Goal: Book appointment/travel/reservation

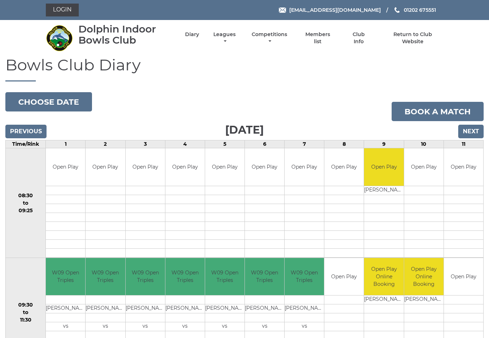
click at [60, 100] on button "Choose date" at bounding box center [48, 101] width 87 height 19
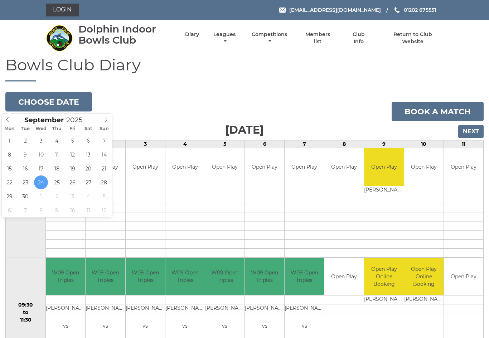
click at [108, 117] on icon at bounding box center [105, 119] width 5 height 5
type input "2025-10-18"
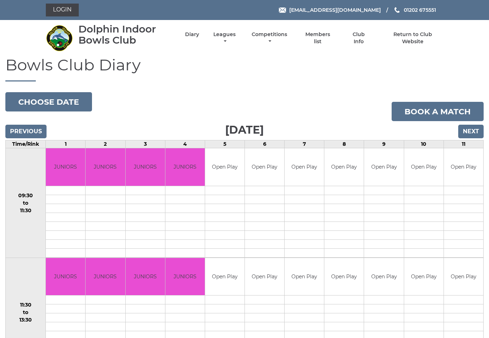
click at [474, 128] on input "Next" at bounding box center [470, 132] width 25 height 14
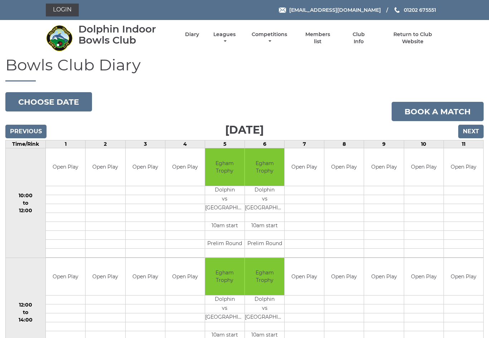
click at [472, 128] on input "Next" at bounding box center [470, 132] width 25 height 14
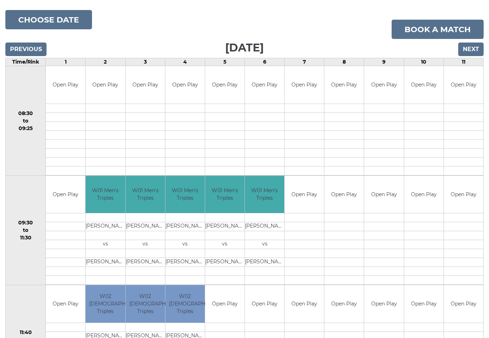
scroll to position [83, 0]
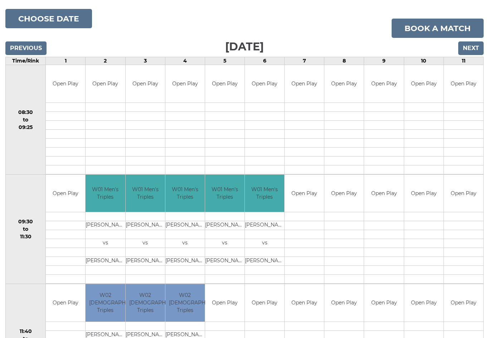
click at [473, 46] on input "Next" at bounding box center [470, 48] width 25 height 14
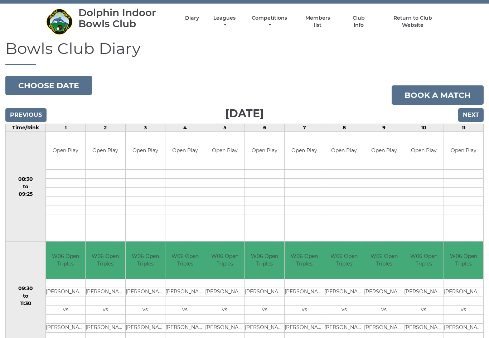
scroll to position [16, 0]
click at [471, 114] on input "Next" at bounding box center [470, 116] width 25 height 14
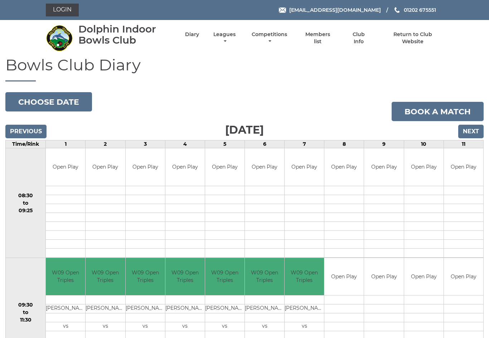
click at [469, 134] on input "Next" at bounding box center [470, 132] width 25 height 14
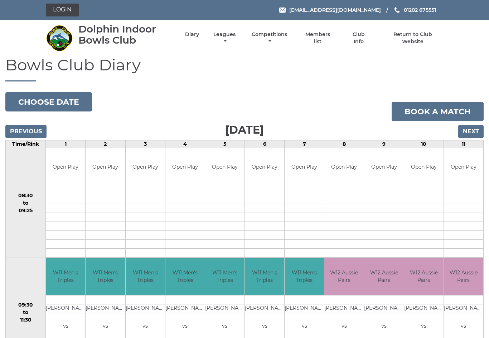
click at [474, 129] on input "Next" at bounding box center [470, 132] width 25 height 14
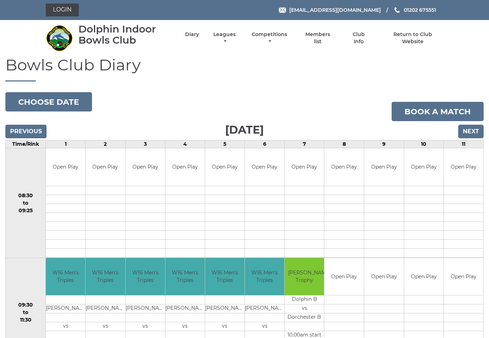
click at [474, 130] on input "Next" at bounding box center [470, 132] width 25 height 14
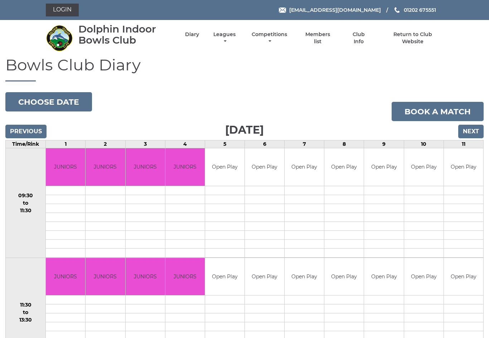
click at [474, 131] on input "Next" at bounding box center [470, 132] width 25 height 14
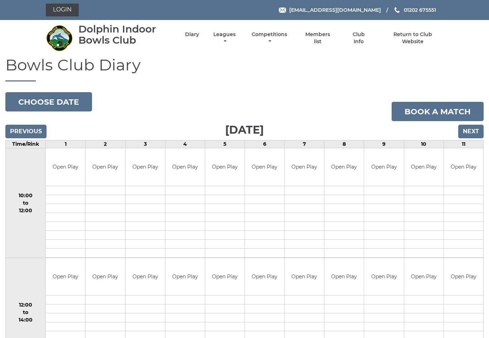
click at [71, 99] on button "Choose date" at bounding box center [48, 101] width 87 height 19
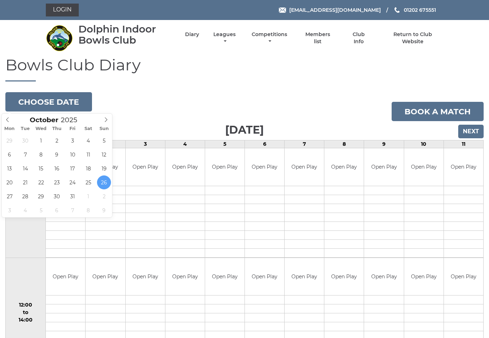
type input "[DATE]"
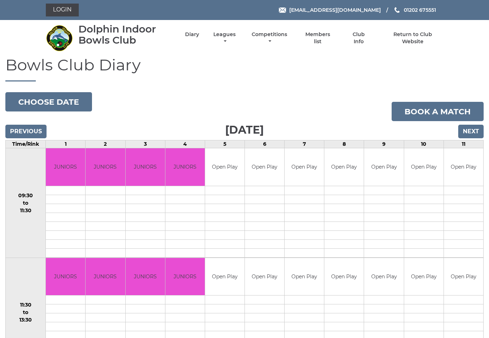
click at [475, 130] on input "Next" at bounding box center [470, 132] width 25 height 14
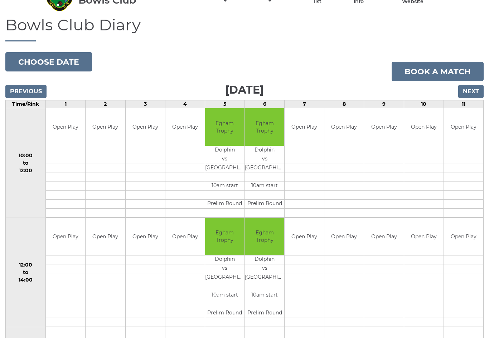
scroll to position [40, 0]
click at [25, 91] on input "Previous" at bounding box center [25, 91] width 41 height 14
